Goal: Task Accomplishment & Management: Manage account settings

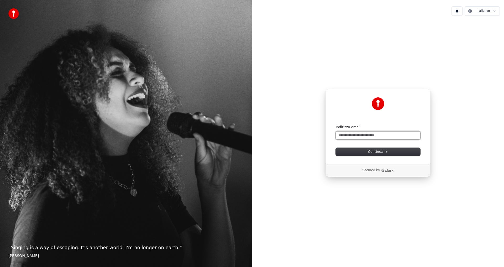
click at [363, 138] on input "Indirizzo email" at bounding box center [378, 136] width 85 height 8
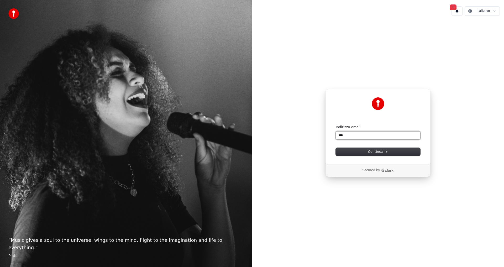
type input "****"
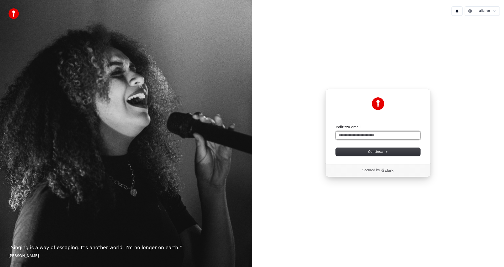
click at [372, 134] on input "Indirizzo email" at bounding box center [378, 136] width 85 height 8
type input "*"
click at [336, 125] on button "submit" at bounding box center [336, 125] width 0 height 0
type input "**********"
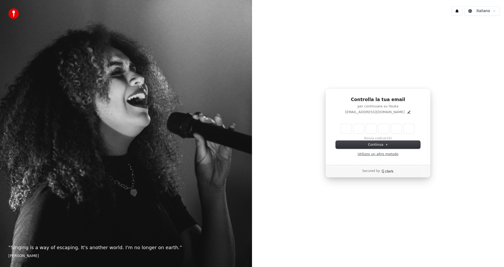
type input "*"
type input "**"
type input "*"
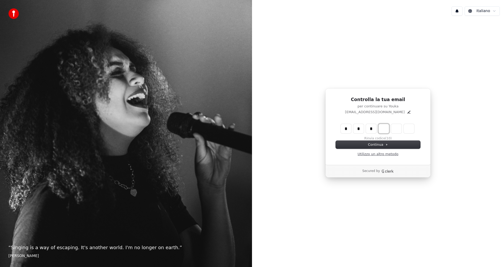
type input "***"
type input "*"
type input "****"
type input "*"
type input "******"
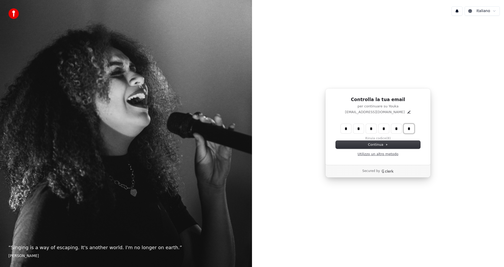
type input "*"
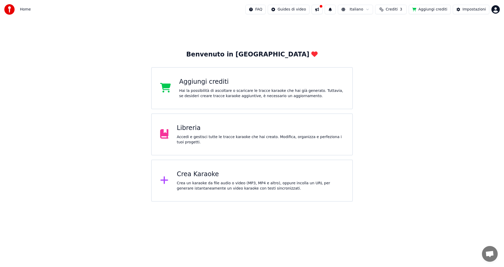
click at [212, 89] on div "Hai la possibilità di ascoltare o scaricare le tracce karaoke che hai già gener…" at bounding box center [261, 93] width 165 height 11
click at [194, 130] on div "Libreria" at bounding box center [260, 128] width 167 height 8
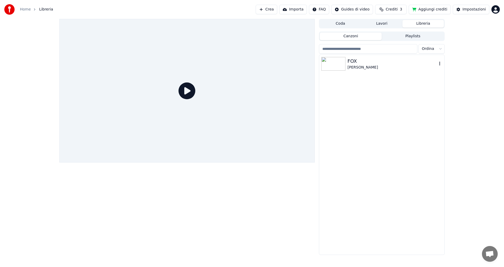
click at [339, 60] on img at bounding box center [334, 64] width 24 height 14
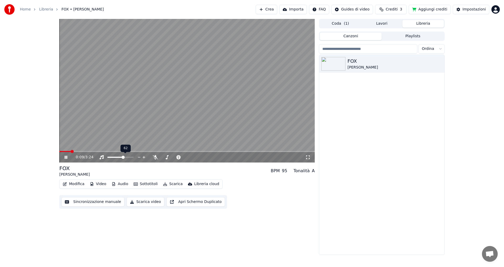
click at [124, 156] on span at bounding box center [123, 157] width 3 height 3
click at [66, 157] on icon at bounding box center [70, 157] width 12 height 4
click at [141, 202] on button "Scarica video" at bounding box center [146, 201] width 38 height 9
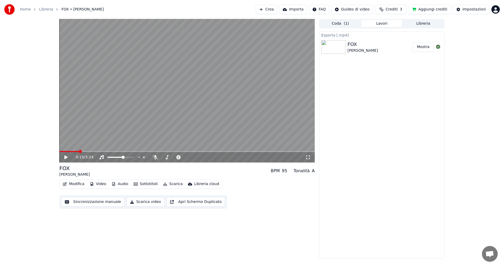
click at [363, 45] on div "FOX" at bounding box center [363, 44] width 30 height 7
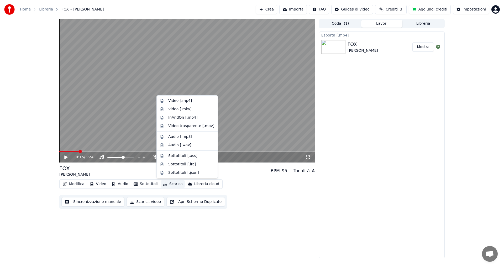
click at [169, 185] on button "Scarica" at bounding box center [173, 183] width 24 height 7
click at [182, 126] on div "Video trasparente [.mov]" at bounding box center [191, 125] width 46 height 5
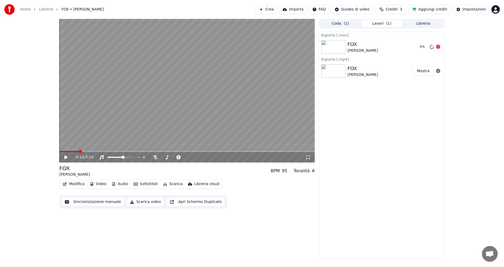
click at [407, 53] on div "FOX ADRIANO" at bounding box center [382, 47] width 68 height 13
click at [439, 46] on icon at bounding box center [438, 47] width 4 height 4
click at [438, 47] on icon at bounding box center [438, 47] width 4 height 4
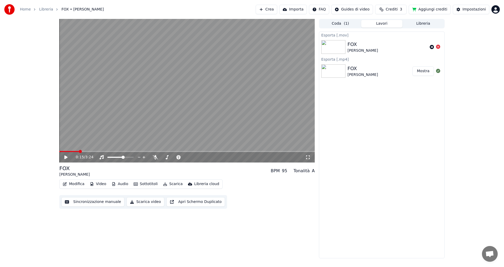
click at [438, 47] on icon at bounding box center [438, 47] width 4 height 4
click at [370, 72] on div "FOX ADRIANO" at bounding box center [380, 71] width 65 height 13
click at [428, 71] on button "Mostra" at bounding box center [424, 70] width 22 height 9
click at [298, 9] on button "Importa" at bounding box center [293, 9] width 28 height 9
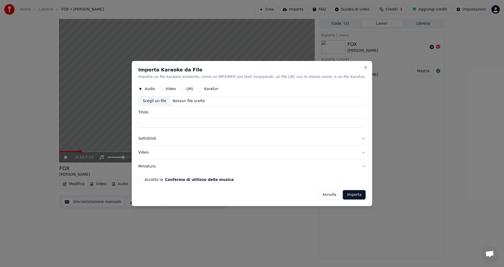
click at [155, 89] on div "Audio" at bounding box center [146, 89] width 17 height 4
click at [155, 90] on label "Audio" at bounding box center [150, 89] width 11 height 4
click at [143, 90] on button "Audio" at bounding box center [140, 89] width 4 height 4
click at [170, 101] on div "Scegli un file" at bounding box center [155, 101] width 32 height 9
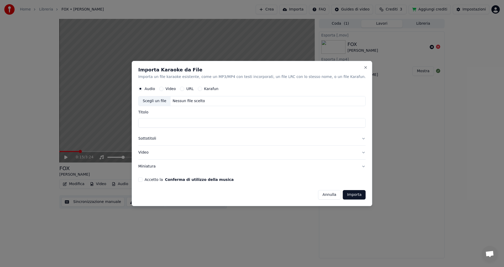
type input "**********"
click at [164, 140] on button "Sottotitoli" at bounding box center [251, 139] width 227 height 14
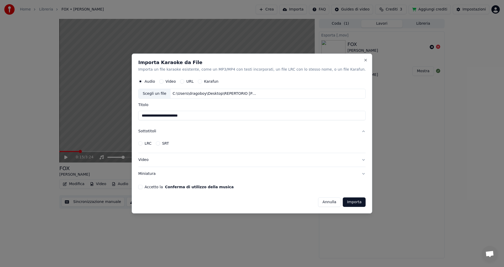
click at [161, 133] on button "Sottotitoli" at bounding box center [251, 132] width 227 height 14
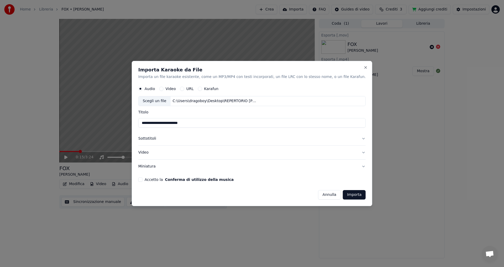
click at [160, 153] on button "Video" at bounding box center [251, 153] width 227 height 14
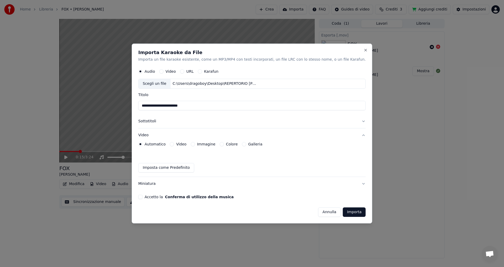
click at [186, 145] on div "Video" at bounding box center [178, 144] width 17 height 4
click at [229, 143] on div "Automatico Video Immagine Colore Galleria" at bounding box center [200, 144] width 124 height 4
click at [224, 145] on button "Colore" at bounding box center [222, 144] width 4 height 4
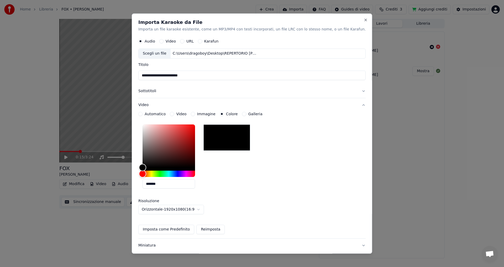
click at [232, 145] on div at bounding box center [227, 138] width 47 height 26
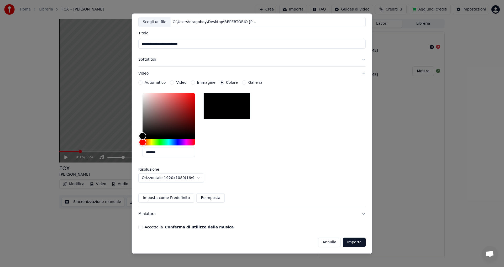
click at [343, 243] on button "Importa" at bounding box center [354, 242] width 23 height 9
click at [212, 238] on form "**********" at bounding box center [251, 130] width 227 height 250
click at [184, 229] on button "Conferma di utilizzo della musica" at bounding box center [199, 228] width 69 height 4
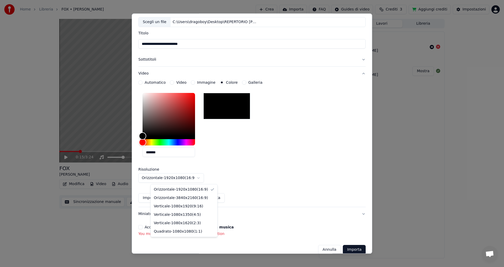
click at [188, 179] on body "**********" at bounding box center [252, 133] width 504 height 267
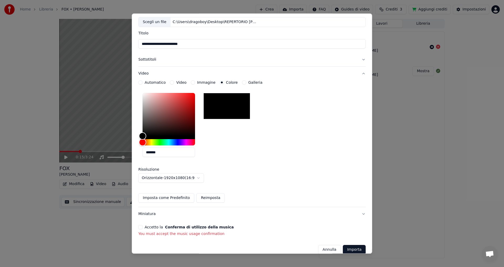
click at [188, 179] on body "**********" at bounding box center [252, 133] width 504 height 267
click at [306, 192] on div "**********" at bounding box center [251, 142] width 227 height 122
drag, startPoint x: 150, startPoint y: 234, endPoint x: 250, endPoint y: 237, distance: 99.8
click at [250, 237] on div "**********" at bounding box center [252, 133] width 241 height 240
click at [318, 250] on button "Annulla" at bounding box center [329, 249] width 23 height 9
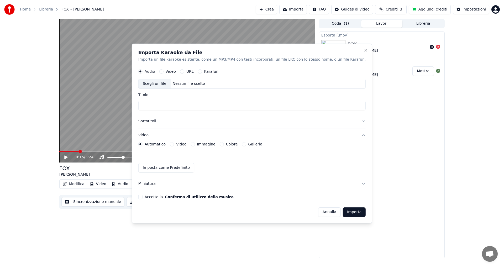
scroll to position [0, 0]
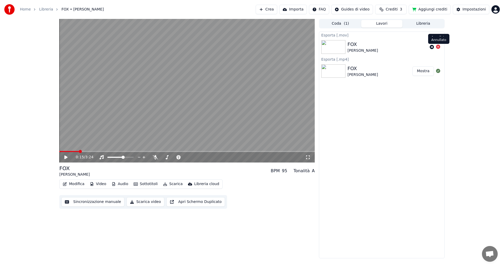
click at [437, 45] on icon at bounding box center [438, 47] width 4 height 4
click at [438, 47] on icon at bounding box center [438, 47] width 4 height 4
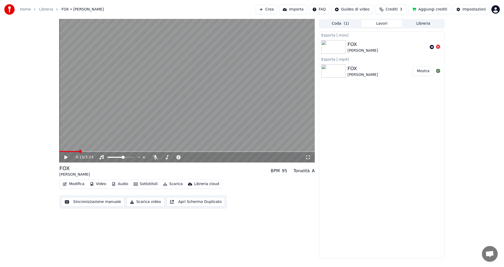
click at [438, 47] on icon at bounding box center [438, 47] width 4 height 4
click at [378, 74] on div "FOX ADRIANO" at bounding box center [380, 71] width 65 height 13
click at [271, 9] on button "Crea" at bounding box center [267, 9] width 22 height 9
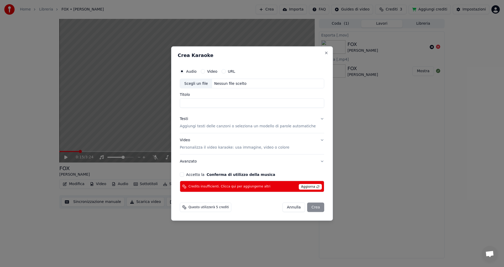
click at [200, 85] on div "Scegli un file" at bounding box center [196, 83] width 32 height 9
type input "**********"
click at [217, 124] on p "Aggiungi testi delle canzoni o seleziona un modello di parole automatiche" at bounding box center [248, 126] width 136 height 5
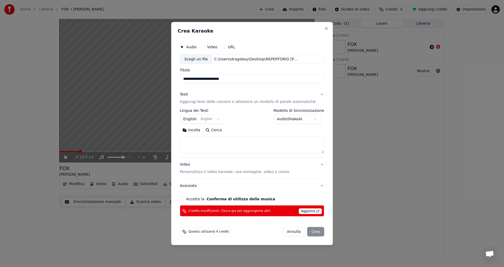
click at [213, 119] on button "English English" at bounding box center [202, 119] width 44 height 9
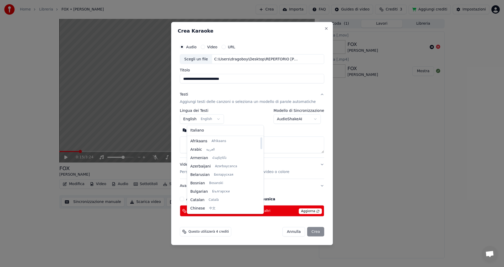
select select "**"
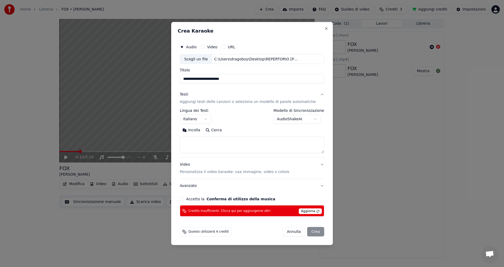
click at [201, 148] on textarea at bounding box center [252, 145] width 144 height 17
click at [204, 173] on p "Personalizza il video karaoke: usa immagine, video o colore" at bounding box center [235, 171] width 110 height 5
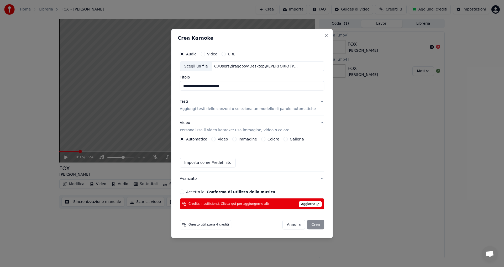
click at [266, 139] on button "Colore" at bounding box center [263, 139] width 4 height 4
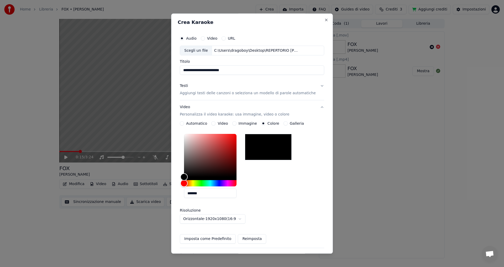
click at [266, 145] on div at bounding box center [268, 147] width 47 height 26
click at [266, 144] on div at bounding box center [268, 147] width 47 height 26
click at [248, 239] on button "Reimposta" at bounding box center [252, 239] width 28 height 9
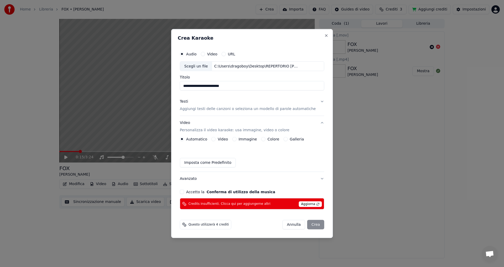
click at [203, 165] on button "Imposta come Predefinito" at bounding box center [208, 162] width 56 height 9
click at [263, 139] on button "Colore" at bounding box center [263, 139] width 4 height 4
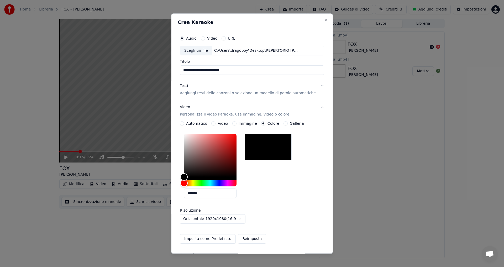
click at [215, 39] on label "Video" at bounding box center [212, 39] width 10 height 4
click at [205, 39] on button "Video" at bounding box center [203, 38] width 4 height 4
click at [252, 238] on button "Reimposta" at bounding box center [252, 239] width 28 height 9
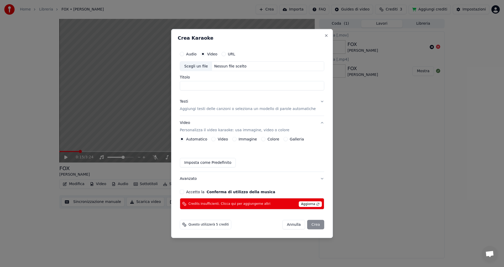
click at [300, 204] on span "Aggiorna" at bounding box center [310, 204] width 23 height 6
click at [311, 224] on div "[PERSON_NAME]" at bounding box center [304, 224] width 42 height 9
click at [222, 224] on span "Questo utilizzerà 5 crediti" at bounding box center [209, 225] width 40 height 4
click at [287, 227] on button "Annulla" at bounding box center [294, 224] width 23 height 9
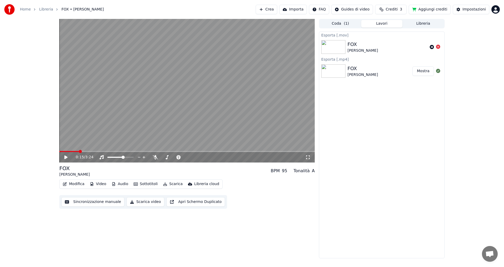
click at [298, 9] on button "Importa" at bounding box center [293, 9] width 28 height 9
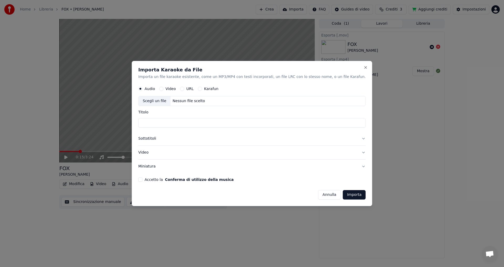
click at [173, 87] on div "Audio Video URL Karafun" at bounding box center [178, 89] width 80 height 4
click at [164, 88] on button "Video" at bounding box center [161, 89] width 4 height 4
click at [143, 90] on button "Audio" at bounding box center [140, 89] width 4 height 4
click at [202, 102] on div "Nessun file scelto" at bounding box center [189, 101] width 37 height 5
type input "**********"
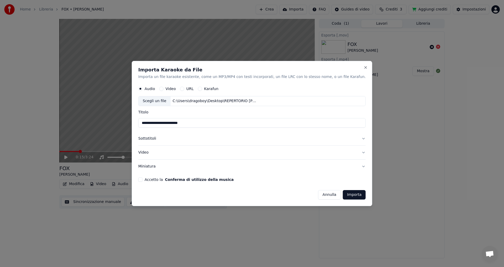
click at [167, 138] on button "Sottotitoli" at bounding box center [251, 139] width 227 height 14
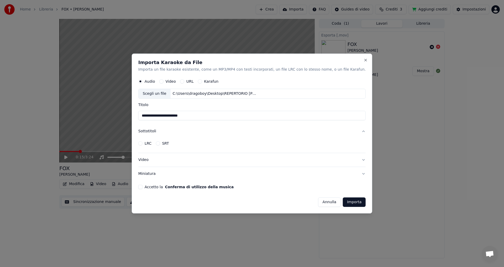
click at [158, 160] on button "Video" at bounding box center [251, 160] width 227 height 14
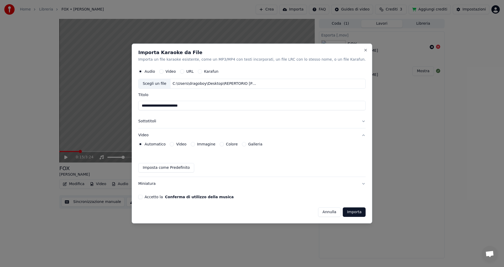
click at [224, 144] on button "Colore" at bounding box center [222, 144] width 4 height 4
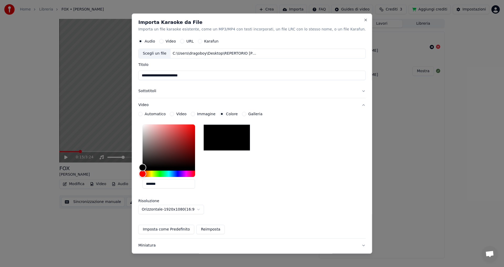
click at [233, 144] on div at bounding box center [227, 138] width 47 height 26
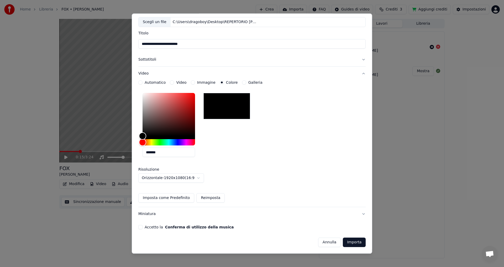
click at [343, 240] on button "Importa" at bounding box center [354, 242] width 23 height 9
click at [211, 198] on button "Reimposta" at bounding box center [210, 198] width 28 height 9
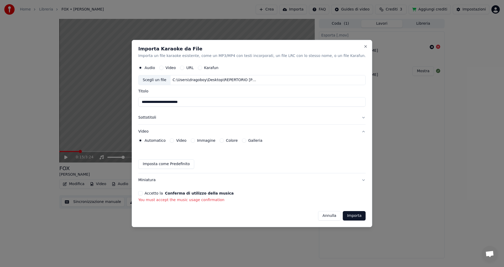
click at [224, 140] on button "Colore" at bounding box center [222, 140] width 4 height 4
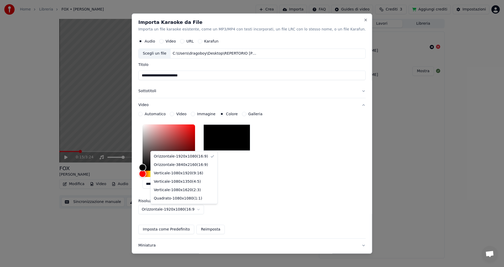
click at [170, 211] on body "**********" at bounding box center [252, 133] width 504 height 267
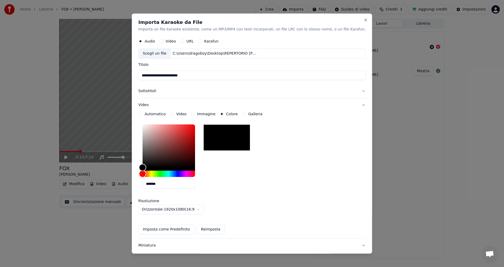
click at [284, 199] on body "**********" at bounding box center [252, 133] width 504 height 267
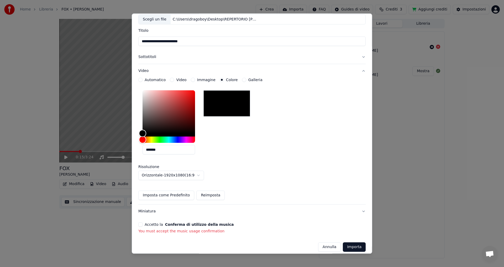
scroll to position [39, 0]
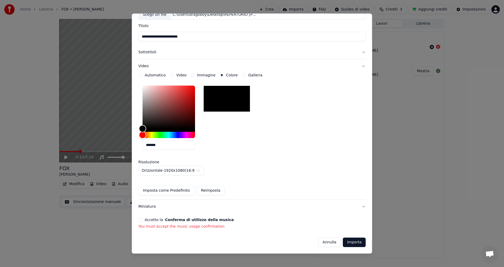
click at [156, 206] on button "Miniatura" at bounding box center [251, 207] width 227 height 14
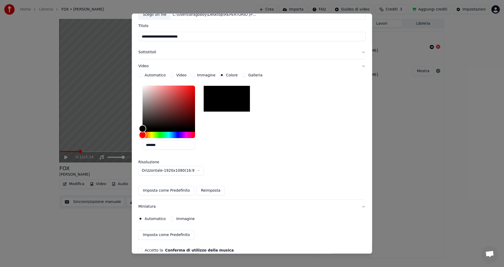
scroll to position [0, 0]
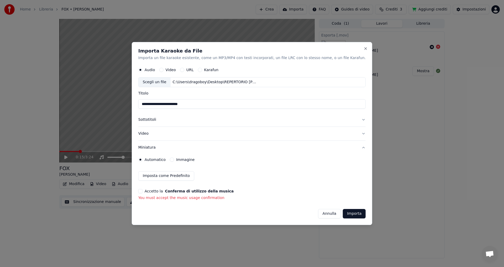
click at [174, 160] on button "Immagine" at bounding box center [172, 160] width 4 height 4
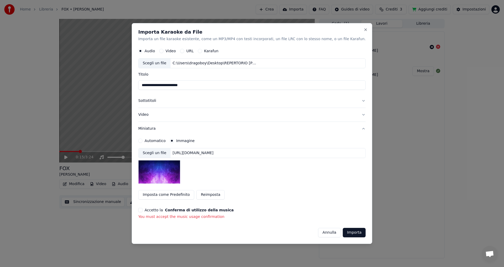
click at [222, 194] on button "Reimposta" at bounding box center [210, 194] width 28 height 9
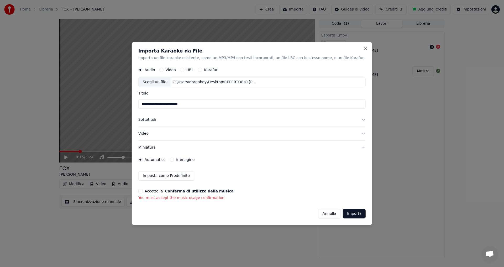
click at [166, 160] on label "Automatico" at bounding box center [155, 160] width 21 height 4
click at [143, 160] on button "Automatico" at bounding box center [140, 160] width 4 height 4
click at [194, 161] on label "Immagine" at bounding box center [185, 160] width 18 height 4
click at [174, 161] on button "Immagine" at bounding box center [172, 160] width 4 height 4
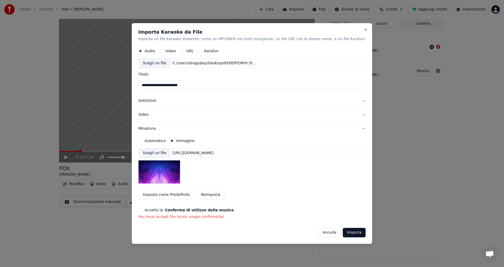
click at [155, 114] on button "Video" at bounding box center [251, 115] width 227 height 14
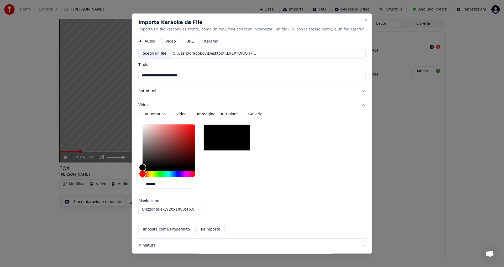
click at [229, 134] on div at bounding box center [227, 138] width 47 height 26
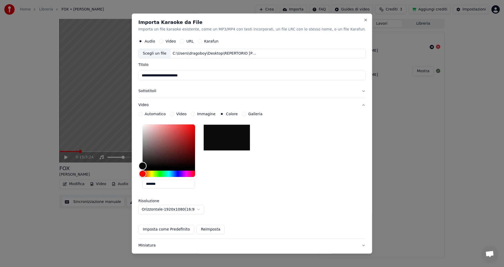
type input "*******"
drag, startPoint x: 153, startPoint y: 166, endPoint x: 144, endPoint y: 188, distance: 23.5
click at [144, 182] on div "**********" at bounding box center [252, 133] width 241 height 240
click at [364, 20] on button "Close" at bounding box center [366, 20] width 4 height 4
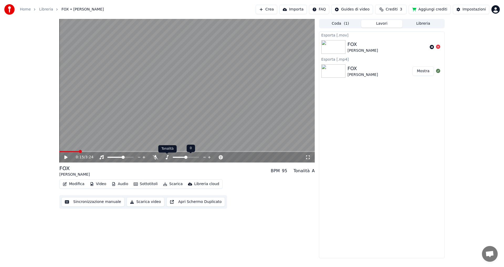
click at [167, 157] on icon at bounding box center [167, 157] width 3 height 4
click at [117, 158] on span at bounding box center [117, 157] width 3 height 3
click at [117, 157] on span at bounding box center [117, 157] width 3 height 3
click at [124, 150] on div "38 38" at bounding box center [126, 148] width 10 height 7
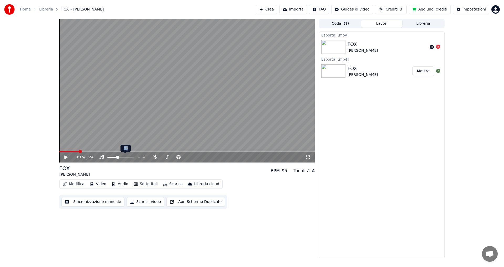
click at [124, 150] on div "38 38" at bounding box center [126, 148] width 10 height 7
click at [125, 148] on div "38 38" at bounding box center [126, 148] width 10 height 7
click at [121, 156] on span at bounding box center [120, 157] width 3 height 3
click at [164, 222] on div "0:00 / 3:24 FOX ADRIANO BPM 95 Tonalità A Modifica Video Audio Sottotitoli Scar…" at bounding box center [187, 139] width 256 height 240
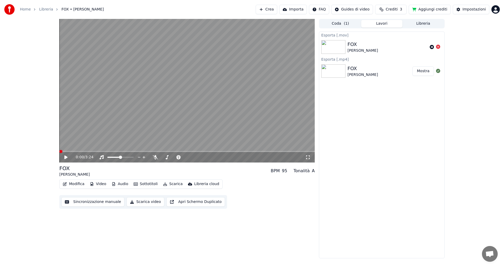
click at [381, 19] on div "Home Libreria FOX • ADRIANO Crea Importa FAQ Guides di video Crediti 3 Aggiungi…" at bounding box center [252, 9] width 504 height 19
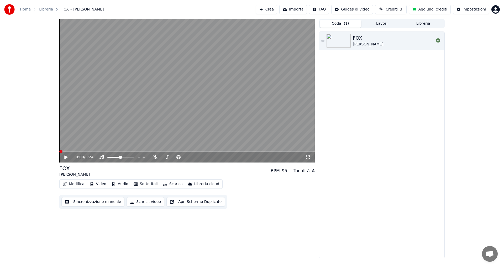
click at [339, 23] on button "Coda ( 1 )" at bounding box center [341, 24] width 42 height 8
click at [350, 39] on img at bounding box center [339, 41] width 24 height 14
click at [66, 158] on icon at bounding box center [66, 157] width 3 height 3
click at [379, 24] on button "Lavori" at bounding box center [382, 24] width 42 height 8
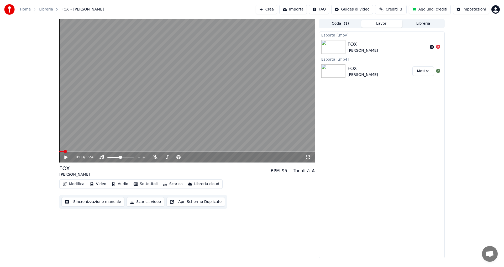
click at [425, 23] on button "Libreria" at bounding box center [424, 24] width 42 height 8
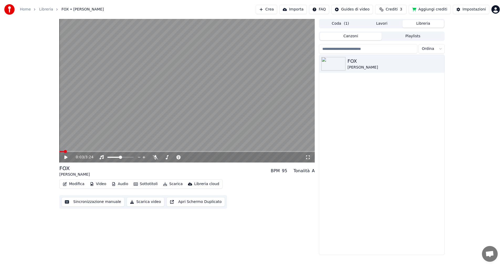
click at [438, 50] on html "Home Libreria FOX • ADRIANO Crea Importa FAQ Guides di video Crediti 3 Aggiungi…" at bounding box center [252, 133] width 504 height 267
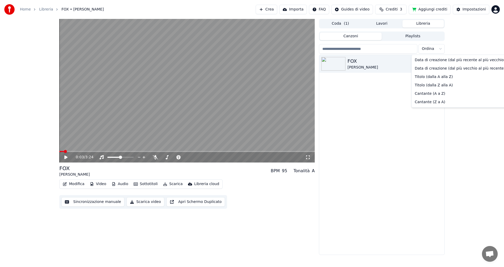
click at [438, 50] on html "Home Libreria FOX • ADRIANO Crea Importa FAQ Guides di video Crediti 3 Aggiungi…" at bounding box center [252, 133] width 504 height 267
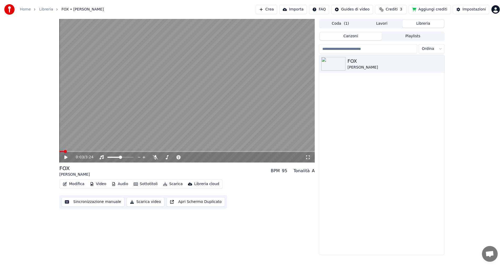
click at [354, 51] on input "search" at bounding box center [368, 48] width 98 height 9
click at [379, 84] on div "FOX ADRIANO" at bounding box center [381, 155] width 125 height 200
click at [350, 10] on html "Home Libreria FOX • ADRIANO Crea Importa FAQ Guides di video Crediti 3 Aggiungi…" at bounding box center [252, 133] width 504 height 267
click at [343, 30] on div "Guida di sincronizzazione dei testi" at bounding box center [362, 29] width 67 height 8
click at [304, 9] on button "Importa" at bounding box center [293, 9] width 28 height 9
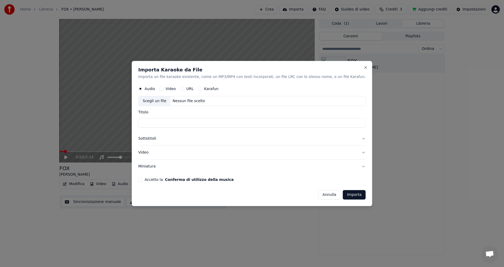
click at [165, 122] on input "Titolo" at bounding box center [251, 122] width 227 height 9
click at [164, 88] on button "Video" at bounding box center [161, 89] width 4 height 4
click at [143, 89] on button "Audio" at bounding box center [140, 89] width 4 height 4
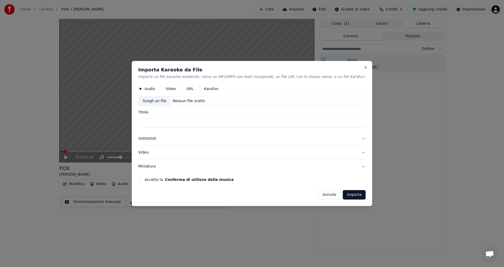
click at [343, 194] on button "Importa" at bounding box center [354, 194] width 23 height 9
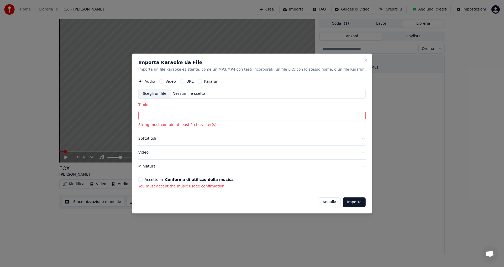
click at [174, 117] on input "Titolo" at bounding box center [251, 115] width 227 height 9
click at [364, 60] on button "Close" at bounding box center [366, 60] width 4 height 4
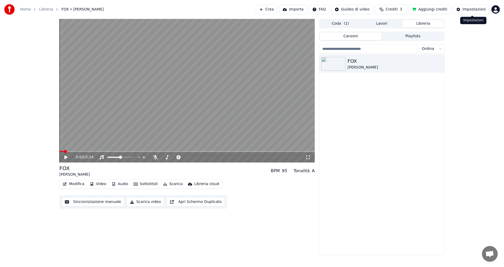
click at [466, 12] on div "Impostazioni" at bounding box center [474, 9] width 23 height 5
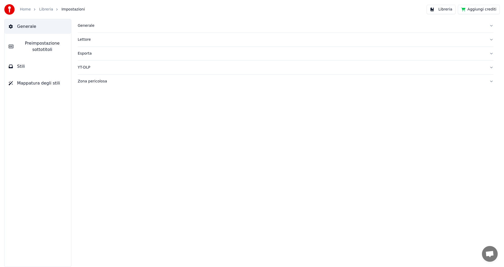
click at [85, 27] on div "Generale" at bounding box center [282, 25] width 408 height 5
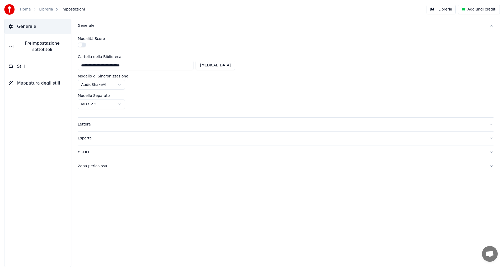
click at [225, 66] on button "Cambia" at bounding box center [216, 65] width 40 height 9
type input "**********"
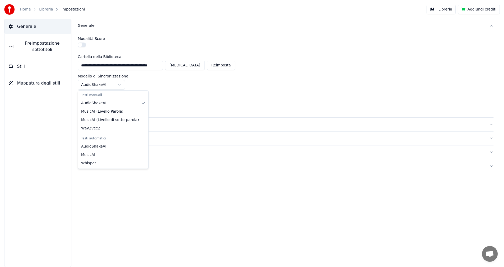
click at [102, 86] on html "**********" at bounding box center [252, 133] width 504 height 267
click at [83, 126] on div "Lettore" at bounding box center [282, 124] width 408 height 5
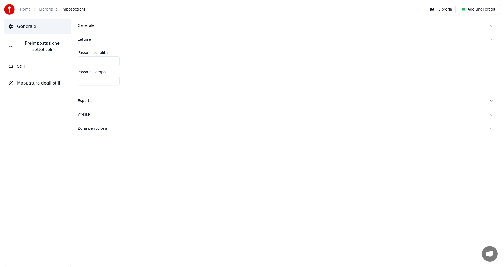
click at [84, 102] on div "Esporta" at bounding box center [282, 100] width 408 height 5
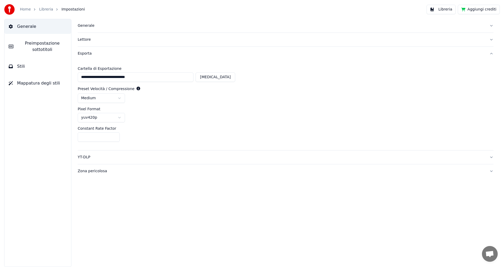
click at [218, 78] on button "Cambia" at bounding box center [216, 76] width 40 height 9
type input "**********"
click at [86, 172] on div "Zona pericolosa" at bounding box center [282, 171] width 408 height 5
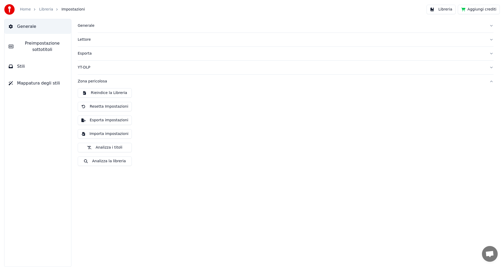
click at [258, 142] on div "Rieindice la Libreria Resetta Impostazioni Esporta impostazioni Importa imposta…" at bounding box center [286, 129] width 416 height 82
click at [29, 42] on span "Preimpostazione sottotitoli" at bounding box center [42, 46] width 49 height 13
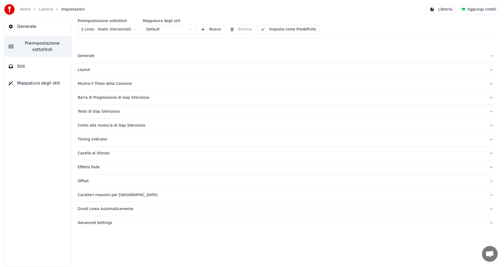
click at [22, 63] on span "Stili" at bounding box center [21, 66] width 8 height 6
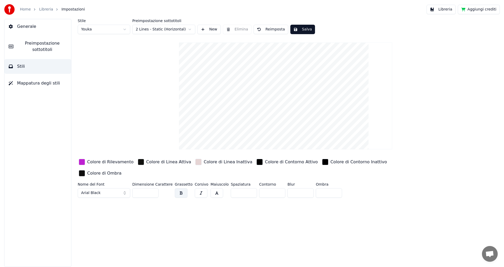
click at [139, 188] on input "***" at bounding box center [145, 192] width 26 height 9
click at [152, 188] on input "***" at bounding box center [145, 192] width 26 height 9
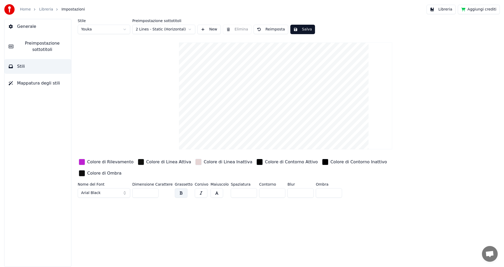
click at [152, 188] on input "***" at bounding box center [145, 192] width 26 height 9
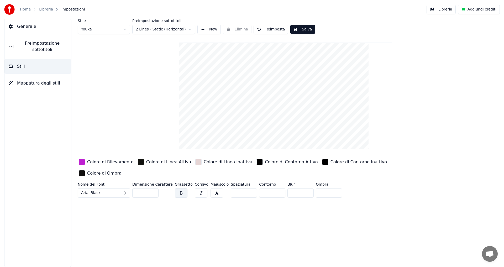
click at [152, 188] on input "***" at bounding box center [145, 192] width 26 height 9
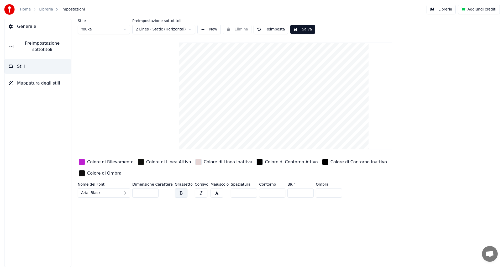
click at [152, 188] on input "***" at bounding box center [145, 192] width 26 height 9
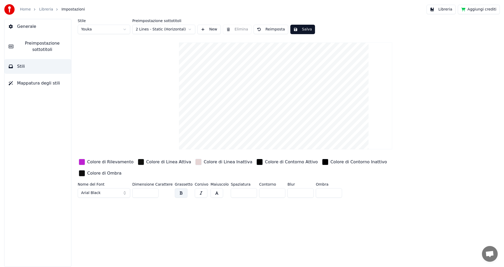
type input "***"
click at [152, 188] on input "***" at bounding box center [145, 192] width 26 height 9
click at [105, 231] on div "Stile Youka Preimpostazione sottotitoli 2 Lines - Static (Horizontal) New Elimi…" at bounding box center [285, 143] width 437 height 248
click at [131, 217] on div "Stile Youka Preimpostazione sottotitoli 2 Lines - Static (Horizontal) New Elimi…" at bounding box center [285, 143] width 437 height 248
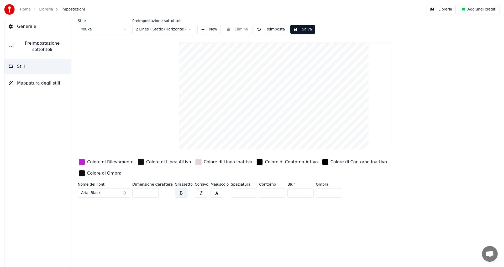
click at [292, 31] on button "Salva" at bounding box center [303, 29] width 25 height 9
click at [187, 28] on html "Home Libreria Impostazioni Libreria Aggiungi crediti Generale Preimpostazione s…" at bounding box center [252, 133] width 504 height 267
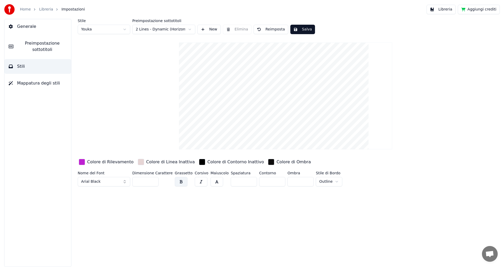
click at [188, 30] on html "Home Libreria Impostazioni Libreria Aggiungi crediti Generale Preimpostazione s…" at bounding box center [252, 133] width 504 height 267
click at [190, 30] on html "Home Libreria Impostazioni Libreria Aggiungi crediti Generale Preimpostazione s…" at bounding box center [252, 133] width 504 height 267
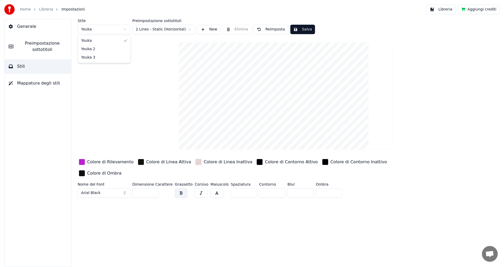
click at [125, 30] on html "Home Libreria Impostazioni Libreria Aggiungi crediti Generale Preimpostazione s…" at bounding box center [252, 133] width 504 height 267
click at [297, 32] on button "Salva" at bounding box center [303, 29] width 25 height 9
click at [13, 26] on icon at bounding box center [11, 26] width 4 height 4
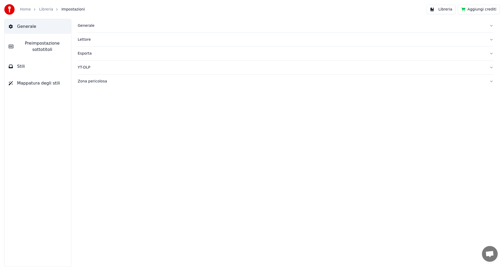
click at [19, 42] on span "Preimpostazione sottotitoli" at bounding box center [42, 46] width 49 height 13
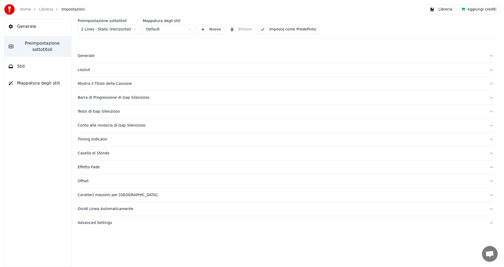
click at [20, 63] on span "Stili" at bounding box center [21, 66] width 8 height 6
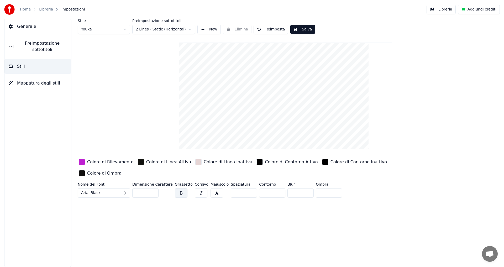
click at [20, 80] on span "Mappatura degli stili" at bounding box center [38, 83] width 43 height 6
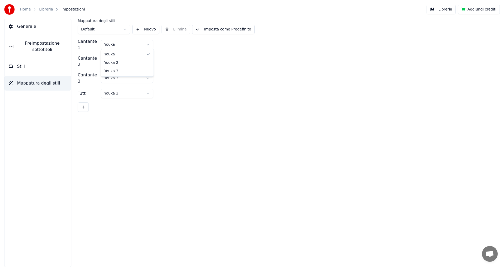
click at [147, 43] on html "Home Libreria Impostazioni Libreria Aggiungi crediti Generale Preimpostazione s…" at bounding box center [252, 133] width 504 height 267
click at [126, 29] on html "Home Libreria Impostazioni Libreria Aggiungi crediti Generale Preimpostazione s…" at bounding box center [252, 133] width 504 height 267
click at [148, 84] on html "Home Libreria Impostazioni Libreria Aggiungi crediti Generale Preimpostazione s…" at bounding box center [252, 133] width 504 height 267
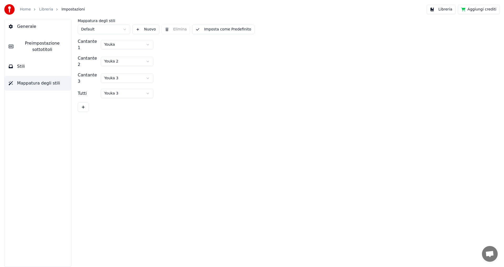
click at [172, 84] on html "Home Libreria Impostazioni Libreria Aggiungi crediti Generale Preimpostazione s…" at bounding box center [252, 133] width 504 height 267
click at [84, 102] on button at bounding box center [83, 106] width 11 height 9
click at [138, 90] on button at bounding box center [139, 94] width 11 height 9
click at [147, 71] on html "Home Libreria Impostazioni Libreria Aggiungi crediti Generale Preimpostazione s…" at bounding box center [252, 133] width 504 height 267
click at [173, 78] on html "Home Libreria Impostazioni Libreria Aggiungi crediti Generale Preimpostazione s…" at bounding box center [252, 133] width 504 height 267
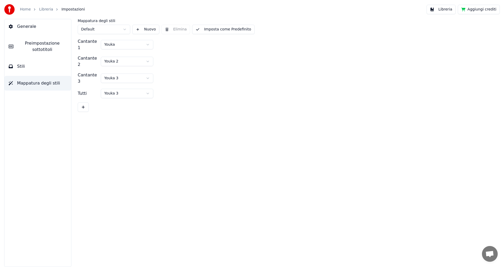
click at [22, 63] on span "Stili" at bounding box center [21, 66] width 8 height 6
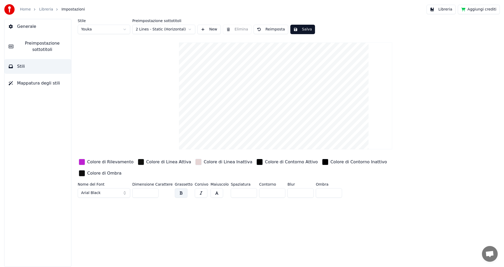
click at [85, 170] on div "button" at bounding box center [82, 173] width 6 height 6
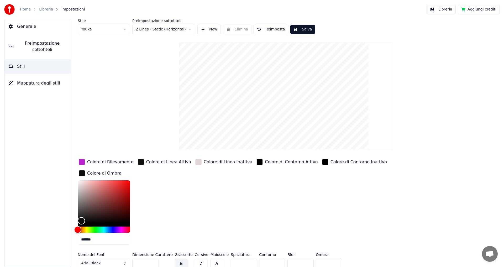
click at [85, 170] on div "button" at bounding box center [82, 173] width 6 height 6
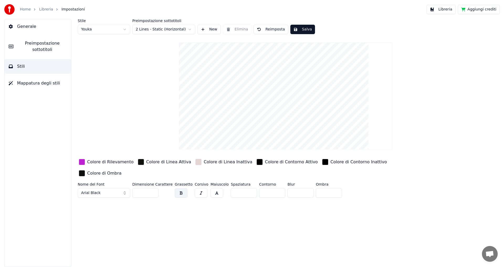
click at [83, 163] on div "button" at bounding box center [82, 162] width 6 height 6
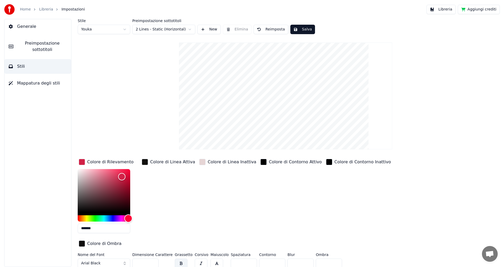
type input "*******"
drag, startPoint x: 119, startPoint y: 218, endPoint x: 129, endPoint y: 219, distance: 9.5
click at [129, 219] on div "Hue" at bounding box center [129, 218] width 8 height 8
click at [295, 29] on button "Salva" at bounding box center [303, 29] width 25 height 9
click at [85, 241] on div "button" at bounding box center [82, 244] width 6 height 6
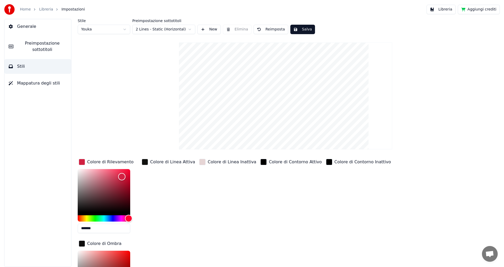
click at [85, 241] on div "button" at bounding box center [82, 244] width 6 height 6
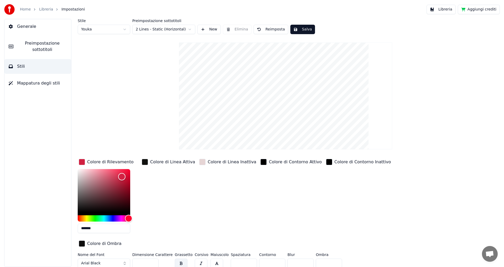
click at [81, 161] on div "button" at bounding box center [82, 162] width 6 height 6
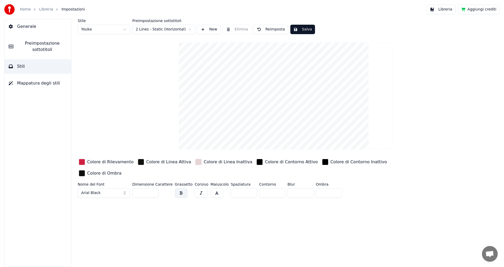
click at [103, 110] on div "Stile Youka Preimpostazione sottotitoli 2 Lines - Static (Horizontal) New Elimi…" at bounding box center [286, 109] width 416 height 181
click at [476, 9] on button "Aggiungi crediti" at bounding box center [479, 9] width 42 height 9
click at [21, 29] on span "Generale" at bounding box center [26, 26] width 19 height 6
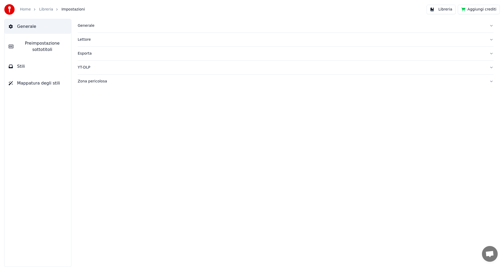
click at [32, 80] on span "Mappatura degli stili" at bounding box center [38, 83] width 43 height 6
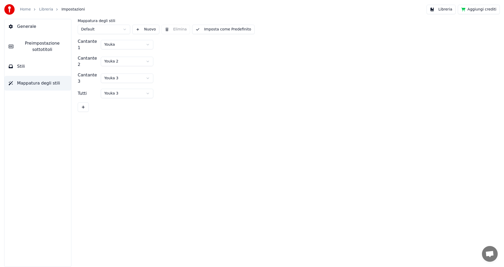
click at [197, 167] on div "Mappatura degli stili Default Nuovo Elimina Imposta come Predefinito Cantante 1…" at bounding box center [285, 143] width 437 height 248
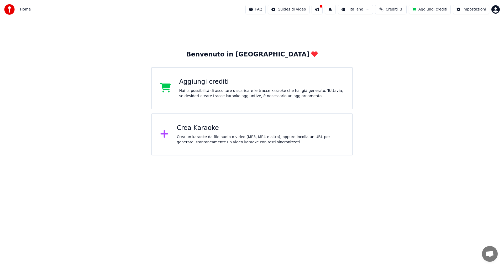
click at [244, 140] on div "Crea un karaoke da file audio o video (MP3, MP4 e altro), oppure incolla un URL…" at bounding box center [260, 139] width 167 height 11
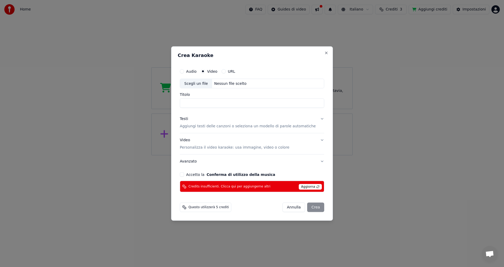
click at [194, 101] on input "Titolo" at bounding box center [252, 102] width 144 height 9
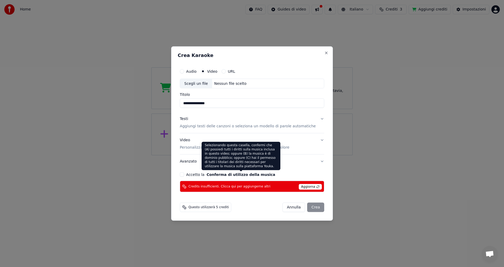
type input "**********"
click at [263, 174] on button "Conferma di utilizzo della musica" at bounding box center [241, 175] width 69 height 4
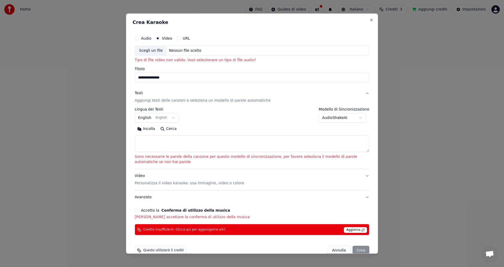
click at [145, 120] on button "English English" at bounding box center [157, 117] width 44 height 9
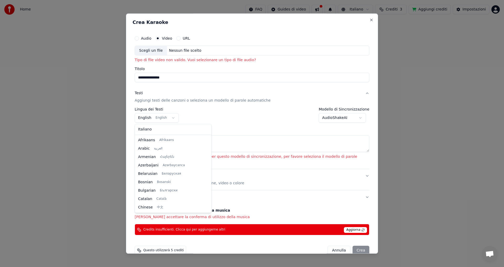
scroll to position [42, 0]
select select "**"
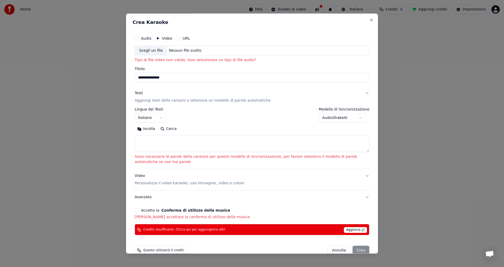
scroll to position [10, 0]
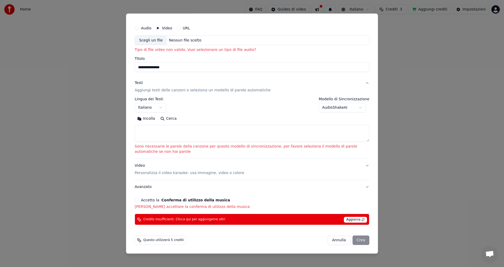
click at [219, 173] on p "Personalizza il video karaoke: usa immagine, video o colore" at bounding box center [190, 173] width 110 height 5
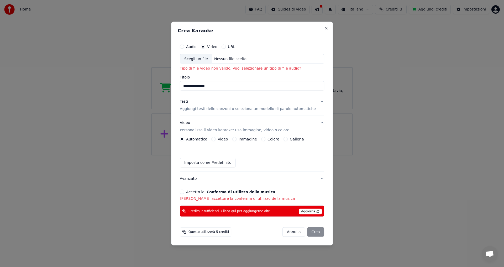
click at [266, 139] on button "Colore" at bounding box center [263, 139] width 4 height 4
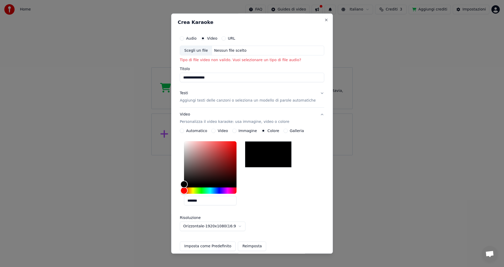
click at [280, 160] on div at bounding box center [268, 155] width 47 height 26
click at [276, 209] on div "*******" at bounding box center [252, 174] width 144 height 70
click at [189, 39] on div "Audio" at bounding box center [188, 38] width 17 height 4
click at [184, 39] on button "Audio" at bounding box center [182, 38] width 4 height 4
click at [259, 249] on button "Reimposta" at bounding box center [252, 246] width 28 height 9
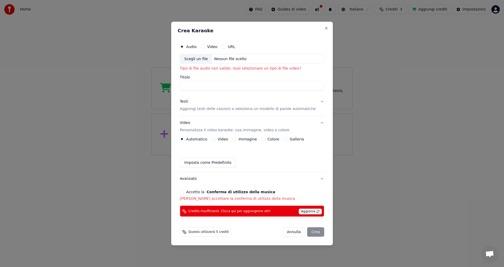
click at [216, 199] on p "[PERSON_NAME] accettare la conferma di utilizzo della musica" at bounding box center [252, 198] width 144 height 5
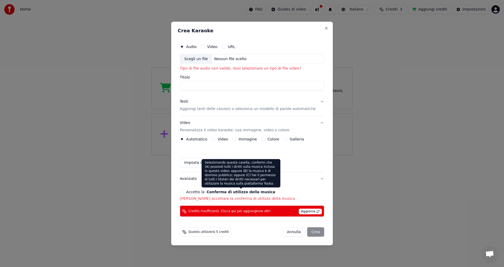
click at [215, 193] on button "Conferma di utilizzo della musica" at bounding box center [241, 192] width 69 height 4
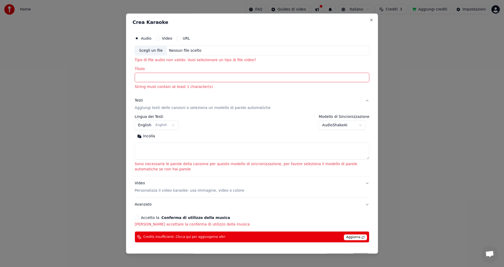
click at [137, 218] on button "Accetto la Conferma di utilizzo della musica" at bounding box center [137, 218] width 4 height 4
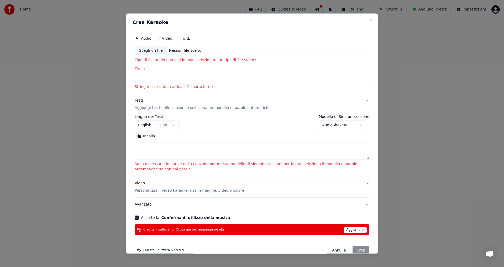
click at [350, 230] on span "Aggiorna" at bounding box center [355, 230] width 23 height 6
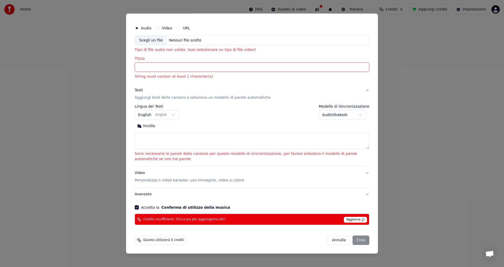
click at [353, 242] on div "[PERSON_NAME]" at bounding box center [349, 240] width 42 height 9
click at [151, 238] on div "Questo utilizzerà 5 crediti [PERSON_NAME]" at bounding box center [252, 241] width 239 height 14
click at [150, 240] on span "Questo utilizzerà 5 crediti" at bounding box center [163, 241] width 40 height 4
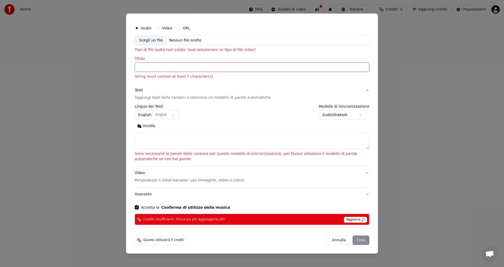
click at [138, 241] on icon at bounding box center [139, 241] width 4 height 4
click at [195, 248] on div "**********" at bounding box center [252, 133] width 252 height 240
click at [144, 113] on body "**********" at bounding box center [252, 77] width 504 height 155
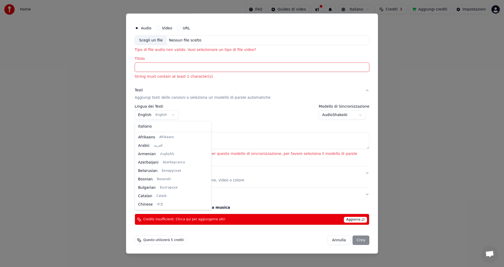
scroll to position [42, 0]
select select "**"
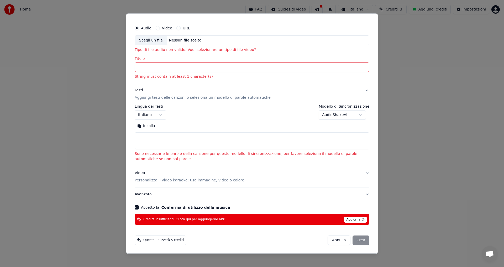
click at [146, 144] on textarea at bounding box center [252, 141] width 235 height 17
click at [157, 68] on input "Titolo" at bounding box center [252, 67] width 235 height 9
click at [151, 40] on div "Scegli un file" at bounding box center [151, 40] width 32 height 9
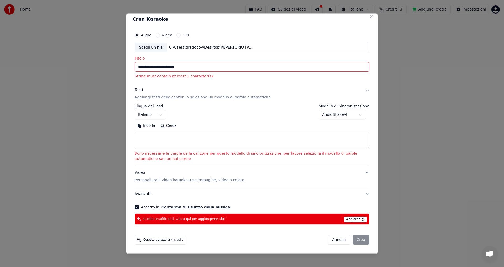
click at [161, 142] on textarea at bounding box center [252, 140] width 235 height 17
drag, startPoint x: 156, startPoint y: 69, endPoint x: 120, endPoint y: 68, distance: 35.5
click at [120, 68] on body "**********" at bounding box center [252, 77] width 504 height 155
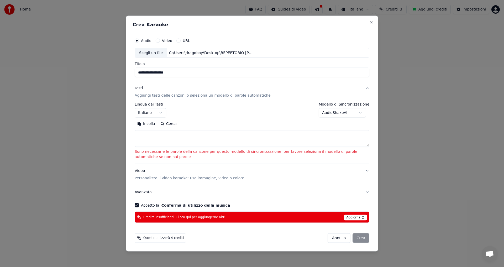
scroll to position [0, 0]
type input "**********"
click at [167, 139] on textarea at bounding box center [252, 138] width 235 height 17
click at [181, 165] on button "Video Personalizza il video karaoke: usa immagine, video o colore" at bounding box center [252, 174] width 235 height 21
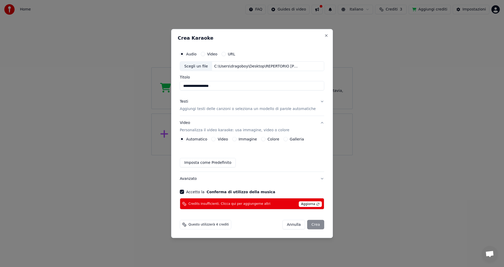
click at [266, 139] on button "Colore" at bounding box center [263, 139] width 4 height 4
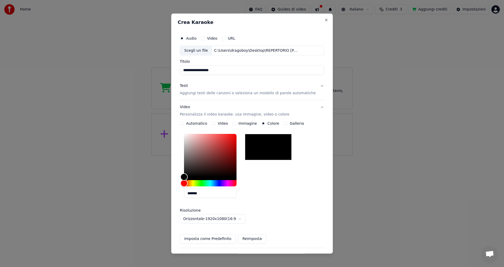
click at [263, 145] on div at bounding box center [268, 147] width 47 height 26
click at [246, 240] on button "Reimposta" at bounding box center [252, 239] width 28 height 9
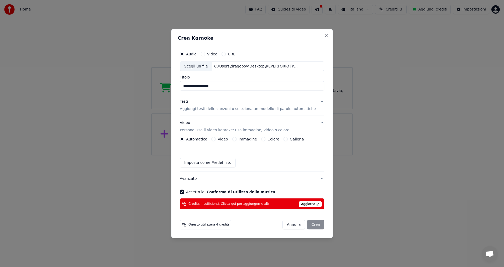
click at [309, 227] on div "[PERSON_NAME]" at bounding box center [304, 224] width 42 height 9
click at [283, 109] on p "Aggiungi testi delle canzoni o seleziona un modello di parole automatiche" at bounding box center [248, 108] width 136 height 5
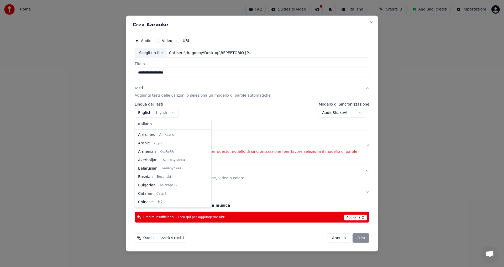
click at [140, 113] on body "**********" at bounding box center [252, 77] width 504 height 155
select select "**"
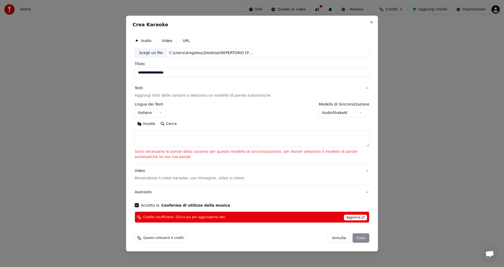
click at [147, 136] on textarea at bounding box center [252, 138] width 235 height 17
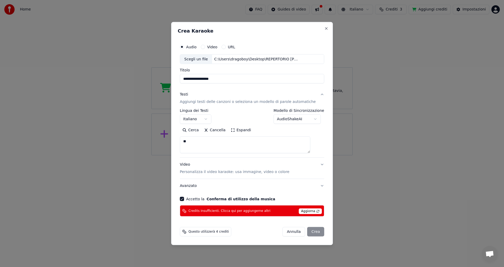
type textarea "*"
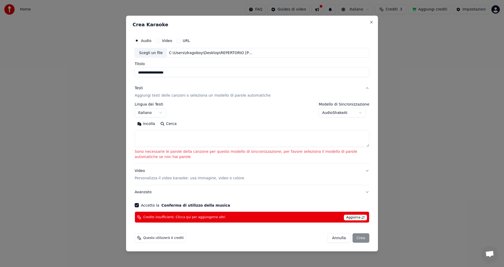
click at [207, 174] on div "Video Personalizza il video karaoke: usa immagine, video o colore" at bounding box center [190, 174] width 110 height 13
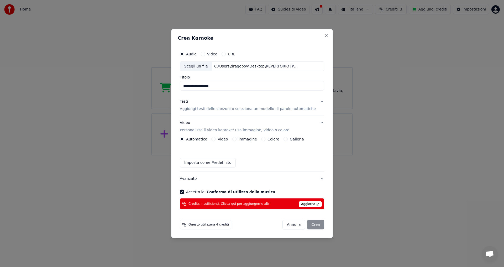
click at [197, 163] on button "Imposta come Predefinito" at bounding box center [208, 162] width 56 height 9
click at [265, 139] on button "Colore" at bounding box center [263, 139] width 4 height 4
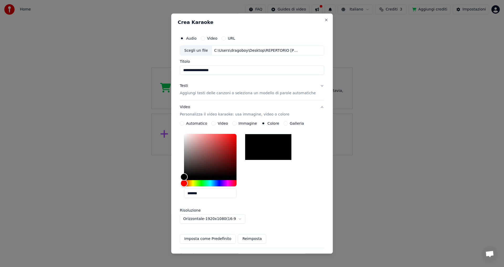
click at [259, 149] on div at bounding box center [268, 147] width 47 height 26
click at [219, 239] on button "Imposta come Predefinito" at bounding box center [208, 239] width 56 height 9
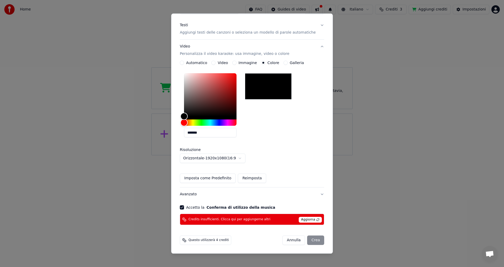
drag, startPoint x: 306, startPoint y: 242, endPoint x: 310, endPoint y: 165, distance: 76.8
click at [306, 241] on div "[PERSON_NAME]" at bounding box center [304, 240] width 42 height 9
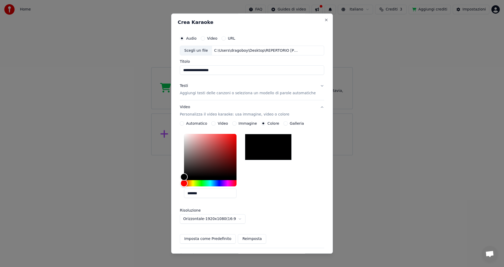
click at [263, 204] on div "**********" at bounding box center [252, 178] width 144 height 92
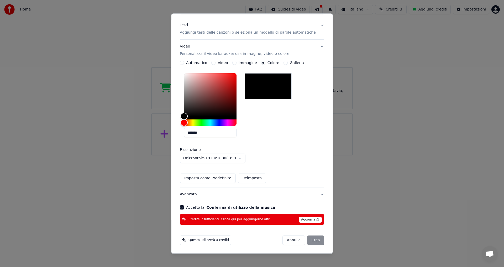
click at [206, 177] on button "Imposta come Predefinito" at bounding box center [208, 178] width 56 height 9
click at [301, 221] on span "Aggiorna" at bounding box center [310, 220] width 23 height 6
click at [317, 21] on div "**********" at bounding box center [252, 133] width 162 height 240
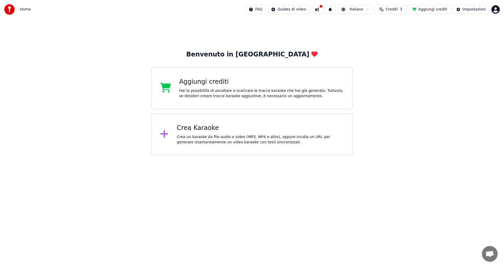
click at [323, 10] on button at bounding box center [317, 9] width 11 height 9
click at [337, 155] on div "Crea Karaoke Crea un karaoke da file audio o video (MP3, MP4 e altro), oppure i…" at bounding box center [252, 134] width 202 height 42
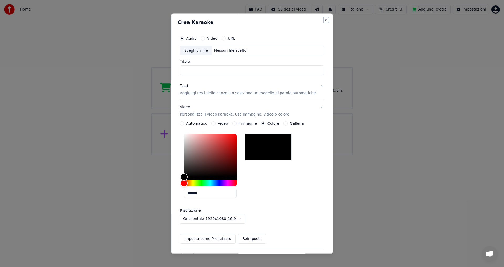
click at [324, 21] on button "Close" at bounding box center [326, 20] width 4 height 4
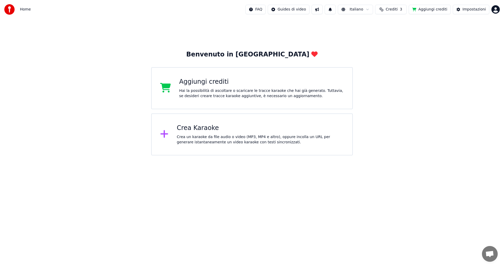
click at [186, 139] on div "Crea un karaoke da file audio o video (MP3, MP4 e altro), oppure incolla un URL…" at bounding box center [260, 139] width 167 height 11
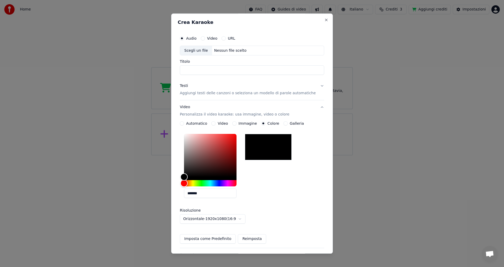
click at [231, 52] on div "Nessun file scelto" at bounding box center [230, 50] width 37 height 5
drag, startPoint x: 206, startPoint y: 72, endPoint x: 168, endPoint y: 72, distance: 37.8
click at [168, 72] on body "**********" at bounding box center [252, 77] width 504 height 155
type input "**********"
click at [272, 204] on div "**********" at bounding box center [252, 178] width 144 height 92
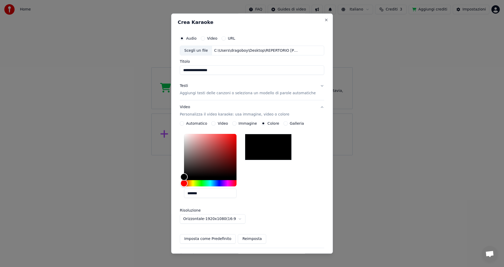
click at [251, 237] on button "Reimposta" at bounding box center [252, 239] width 28 height 9
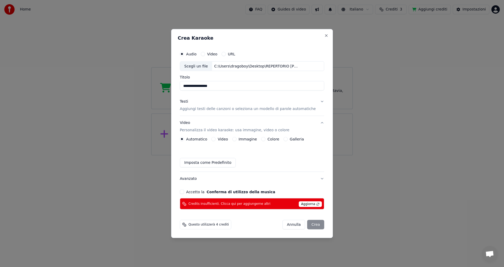
click at [266, 139] on button "Colore" at bounding box center [263, 139] width 4 height 4
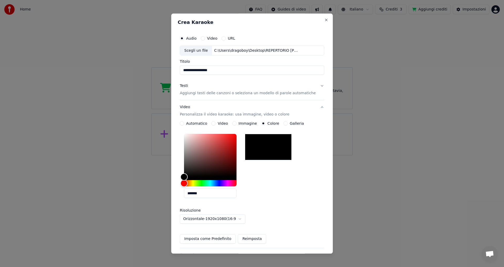
click at [250, 237] on button "Reimposta" at bounding box center [252, 239] width 28 height 9
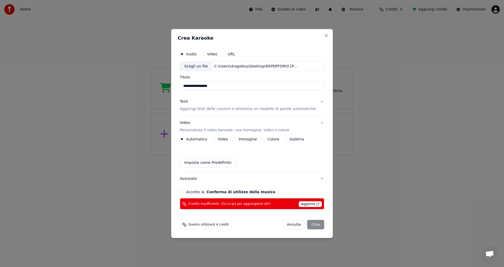
click at [222, 153] on div "Automatico Video Immagine Colore Galleria Imposta come Predefinito" at bounding box center [252, 152] width 144 height 30
click at [213, 163] on button "Imposta come Predefinito" at bounding box center [208, 162] width 56 height 9
click at [319, 38] on h2 "Crea Karaoke" at bounding box center [252, 37] width 149 height 5
click at [324, 37] on button "Close" at bounding box center [326, 35] width 4 height 4
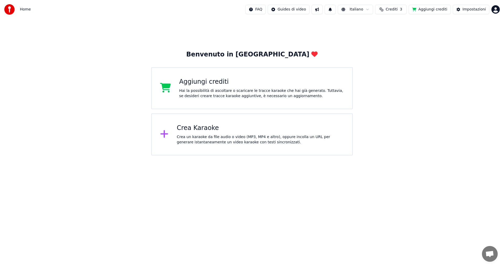
click at [398, 8] on span "Crediti" at bounding box center [392, 9] width 12 height 5
click at [401, 51] on button "Aggiorna" at bounding box center [396, 48] width 30 height 9
click at [395, 79] on div "Benvenuto in [PERSON_NAME] crediti Hai la possibilità di ascoltare o scaricare …" at bounding box center [252, 87] width 504 height 137
click at [193, 134] on div "Crea Karaoke Crea un karaoke da file audio o video (MP3, MP4 e altro), oppure i…" at bounding box center [260, 134] width 167 height 21
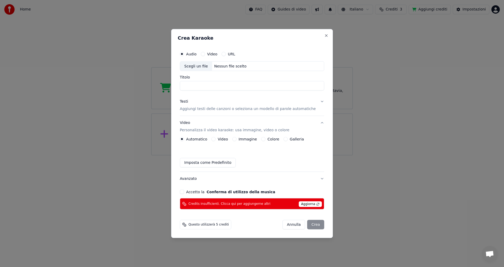
click at [206, 87] on input "Titolo" at bounding box center [252, 85] width 144 height 9
click at [201, 65] on div "Scegli un file" at bounding box center [196, 65] width 32 height 9
drag, startPoint x: 196, startPoint y: 86, endPoint x: 172, endPoint y: 86, distance: 24.2
click at [172, 86] on body "**********" at bounding box center [252, 77] width 504 height 155
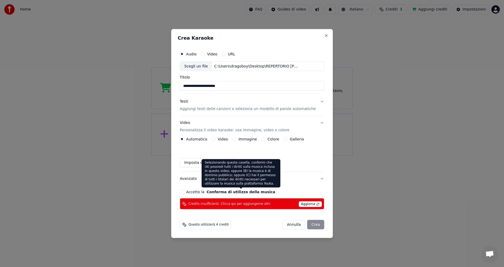
type input "**********"
click at [242, 176] on div "Selezionando questa casella, confermi che (A) possiedi tutti i diritti sulla mu…" at bounding box center [241, 173] width 79 height 28
click at [298, 158] on div "Imposta come Predefinito" at bounding box center [252, 162] width 144 height 9
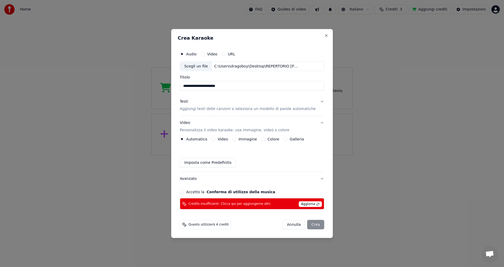
click at [305, 226] on div "[PERSON_NAME]" at bounding box center [304, 224] width 42 height 9
click at [310, 205] on span "Aggiorna" at bounding box center [310, 204] width 23 height 6
click at [266, 139] on button "Colore" at bounding box center [263, 139] width 4 height 4
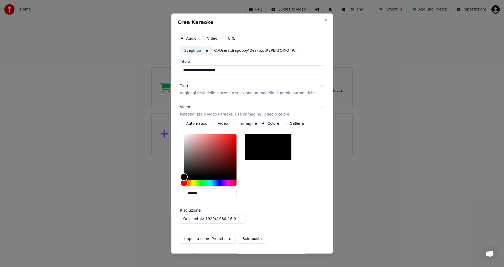
click at [286, 123] on button "Galleria" at bounding box center [286, 124] width 4 height 4
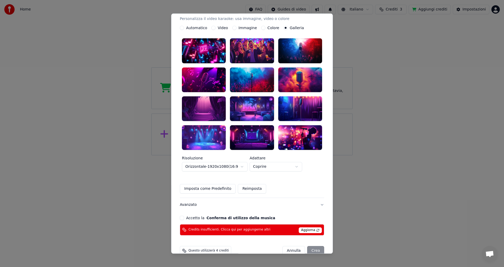
scroll to position [0, 0]
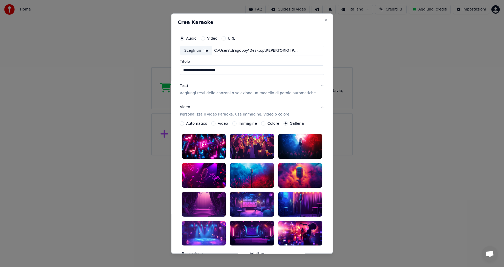
click at [262, 123] on button "Colore" at bounding box center [263, 124] width 4 height 4
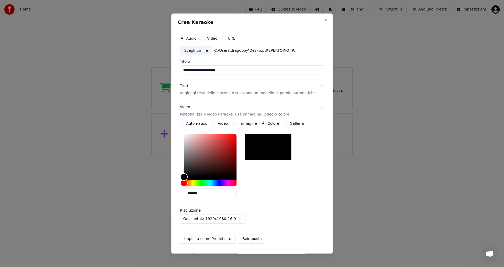
click at [247, 239] on button "Reimposta" at bounding box center [252, 239] width 28 height 9
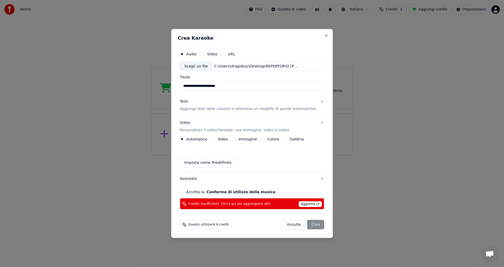
click at [265, 140] on button "Colore" at bounding box center [263, 139] width 4 height 4
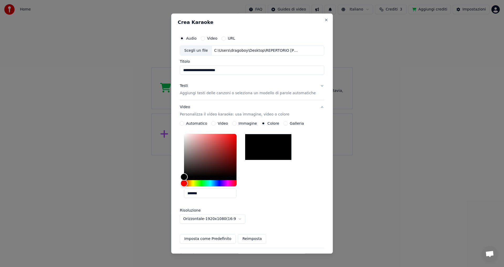
scroll to position [61, 0]
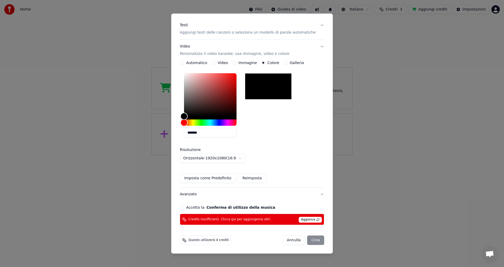
click at [201, 178] on button "Imposta come Predefinito" at bounding box center [208, 178] width 56 height 9
click at [302, 241] on div "[PERSON_NAME]" at bounding box center [304, 240] width 42 height 9
click at [210, 241] on span "Questo utilizzerà 4 crediti" at bounding box center [209, 241] width 40 height 4
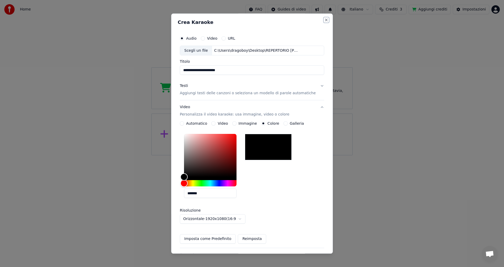
click at [324, 19] on button "Close" at bounding box center [326, 20] width 4 height 4
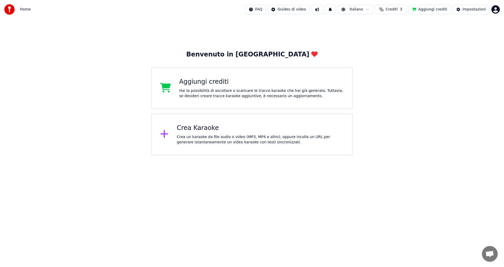
click at [435, 103] on div "Benvenuto in [PERSON_NAME] crediti Hai la possibilità di ascoltare o scaricare …" at bounding box center [252, 87] width 504 height 137
click at [494, 7] on html "Home FAQ Guides di video Italiano Crediti 3 Aggiungi crediti Impostazioni Benve…" at bounding box center [252, 77] width 504 height 155
click at [447, 56] on div "Esci" at bounding box center [473, 60] width 60 height 8
